Goal: Task Accomplishment & Management: Manage account settings

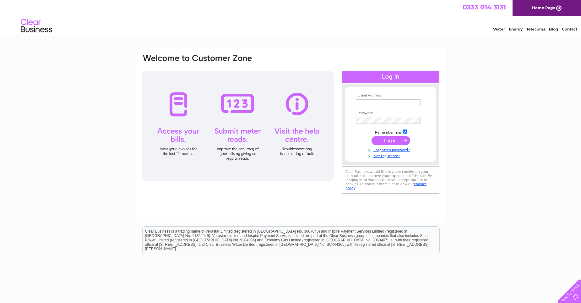
type input "nagspopin@btconnect.com"
click at [390, 139] on input "submit" at bounding box center [390, 140] width 39 height 9
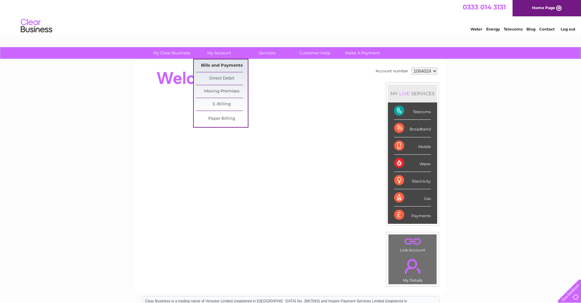
click at [221, 64] on link "Bills and Payments" at bounding box center [222, 65] width 52 height 13
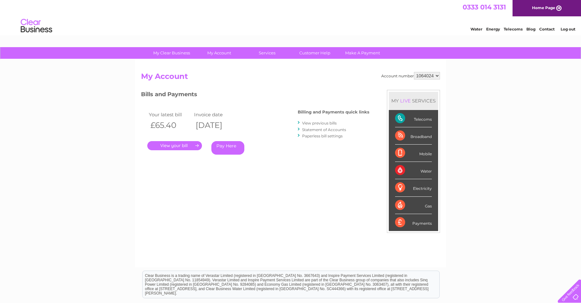
click at [174, 145] on link "." at bounding box center [174, 145] width 55 height 9
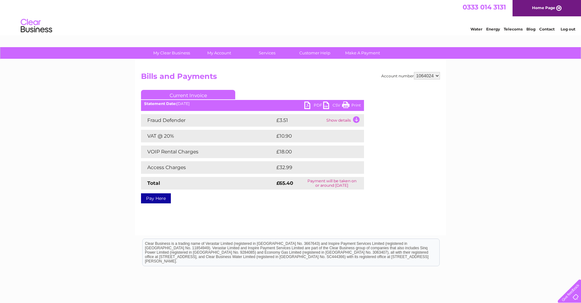
click at [308, 102] on link "PDF" at bounding box center [313, 105] width 19 height 9
